Goal: Find contact information: Find contact information

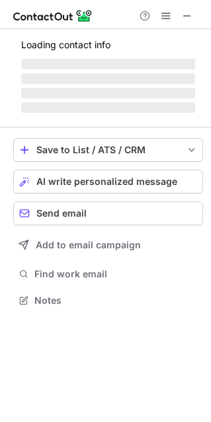
scroll to position [7, 7]
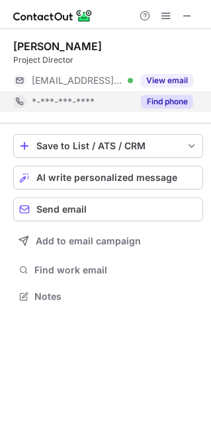
click at [164, 107] on button "Find phone" at bounding box center [167, 101] width 52 height 13
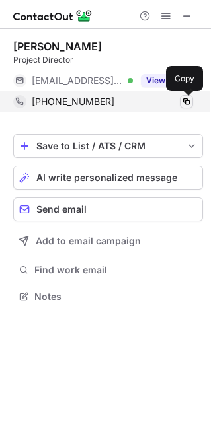
click at [188, 102] on span at bounding box center [186, 101] width 11 height 11
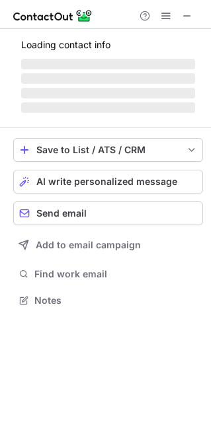
scroll to position [308, 211]
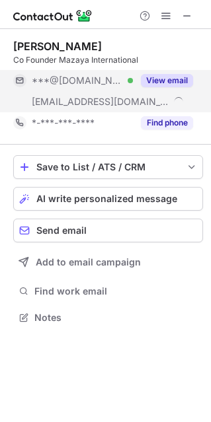
click at [166, 125] on button "Find phone" at bounding box center [167, 122] width 52 height 13
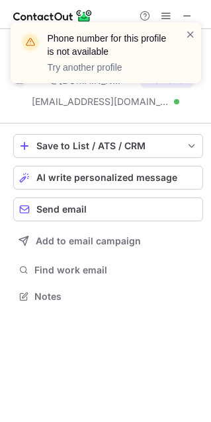
scroll to position [287, 211]
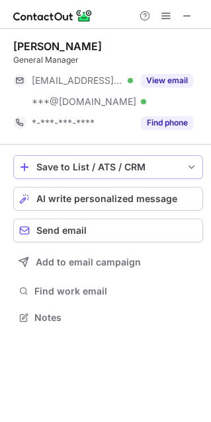
scroll to position [308, 211]
click at [154, 130] on div "Find phone" at bounding box center [163, 122] width 60 height 21
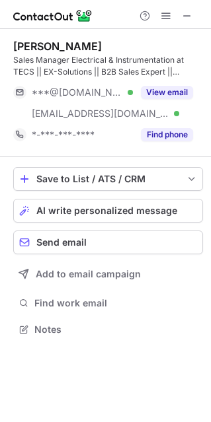
scroll to position [320, 211]
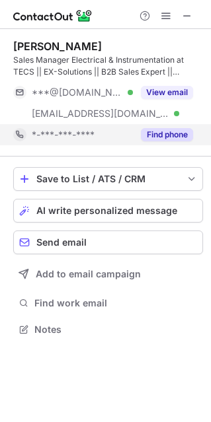
click at [166, 136] on button "Find phone" at bounding box center [167, 134] width 52 height 13
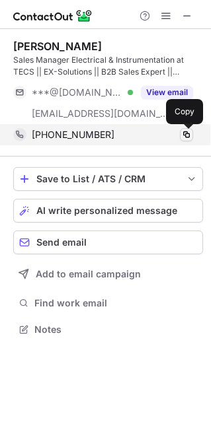
click at [184, 132] on span at bounding box center [186, 134] width 11 height 11
